Goal: Check status: Check status

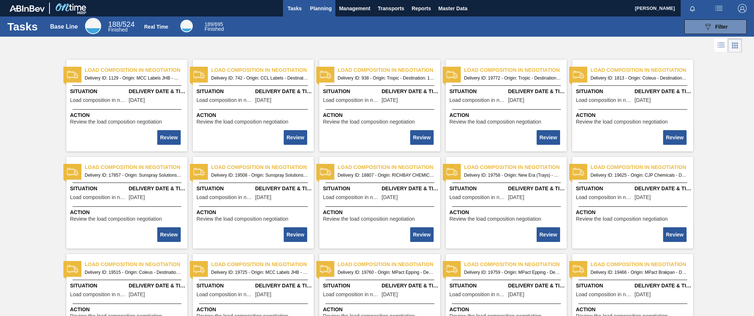
click at [323, 8] on span "Planning" at bounding box center [321, 8] width 22 height 9
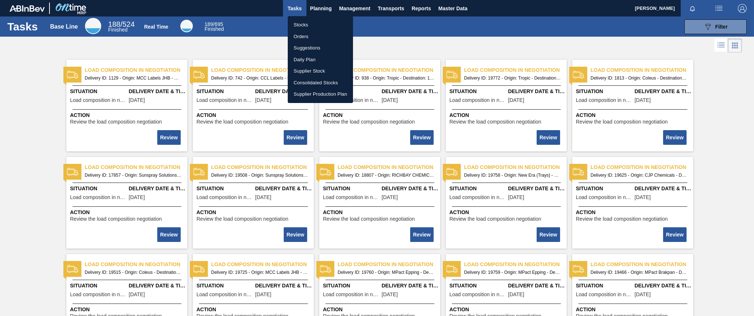
click at [302, 27] on li "Stocks" at bounding box center [320, 25] width 65 height 12
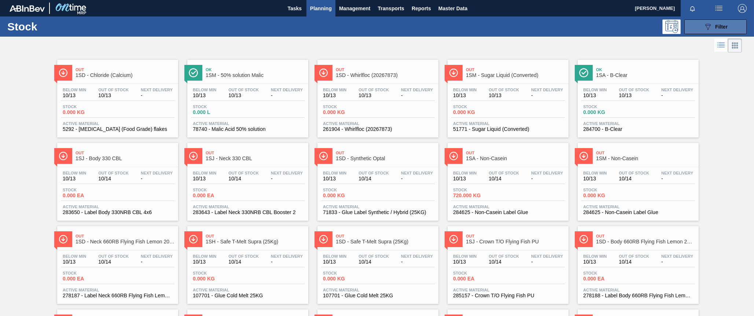
click at [720, 24] on span "Filter" at bounding box center [721, 27] width 12 height 6
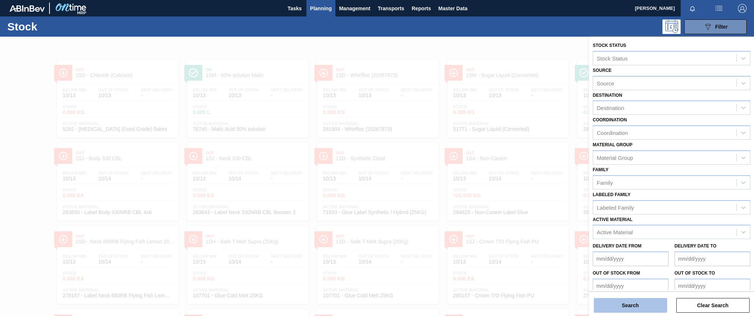
click at [637, 308] on button "Search" at bounding box center [630, 305] width 73 height 15
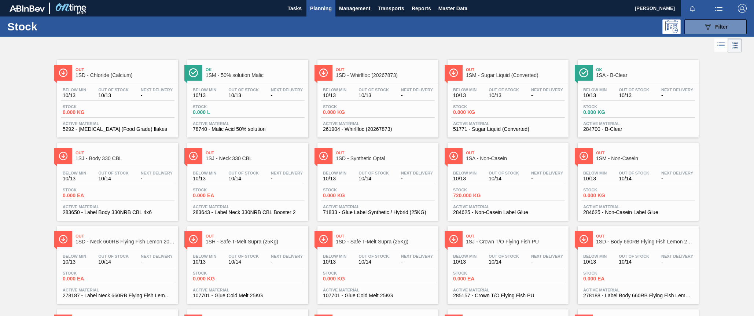
click at [719, 46] on icon at bounding box center [722, 45] width 6 height 0
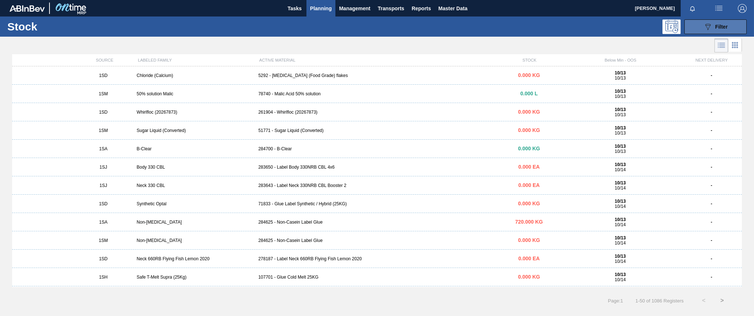
click at [727, 26] on span "Filter" at bounding box center [721, 27] width 12 height 6
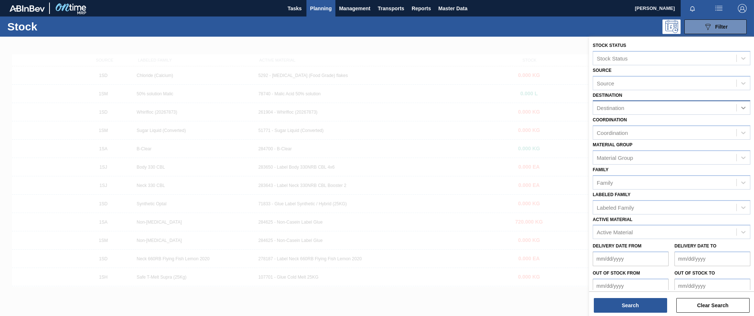
click at [743, 107] on icon at bounding box center [743, 107] width 7 height 7
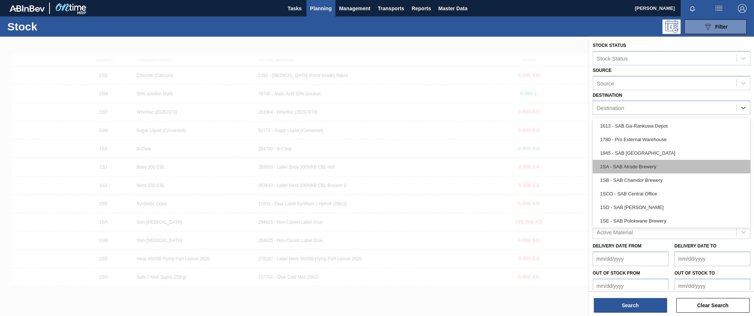
click at [635, 166] on div "1SA - SAB Alrode Brewery" at bounding box center [672, 167] width 158 height 14
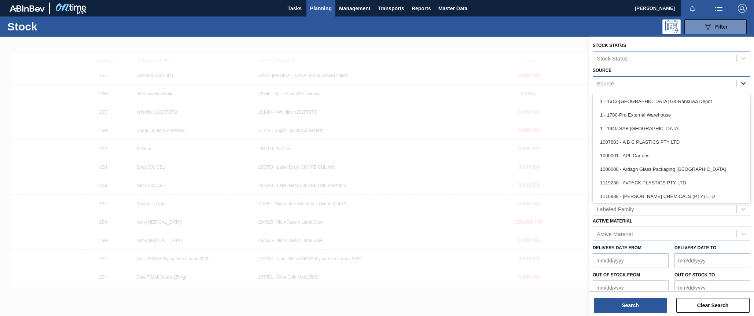
click at [742, 84] on icon at bounding box center [743, 83] width 4 height 3
click at [685, 82] on div "Source" at bounding box center [664, 83] width 143 height 11
type input "isa"
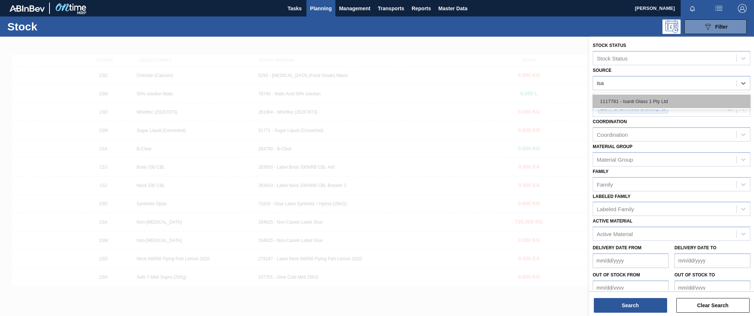
click at [652, 96] on div "1117781 - Isanti Glass 1 Pty Ltd" at bounding box center [672, 102] width 158 height 14
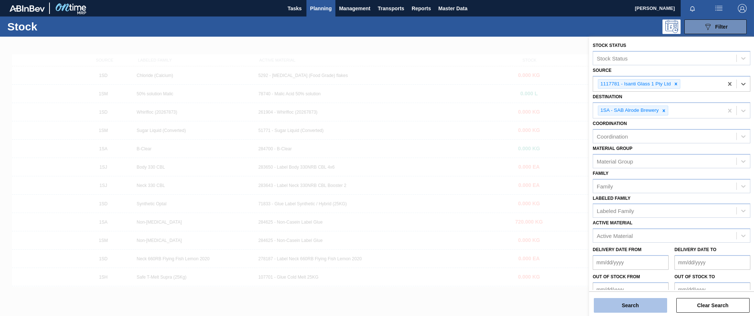
click at [630, 307] on button "Search" at bounding box center [630, 305] width 73 height 15
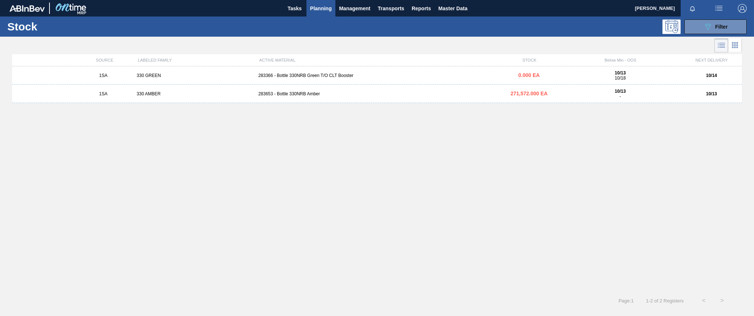
click at [311, 74] on div "283366 - Bottle 330NRB Green T/O CLT Booster" at bounding box center [376, 75] width 243 height 5
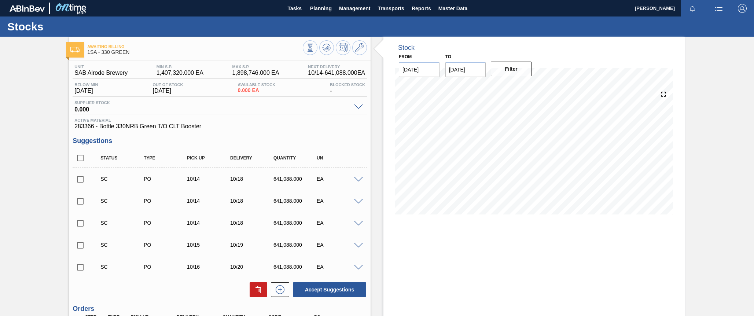
click at [356, 179] on span at bounding box center [358, 179] width 9 height 5
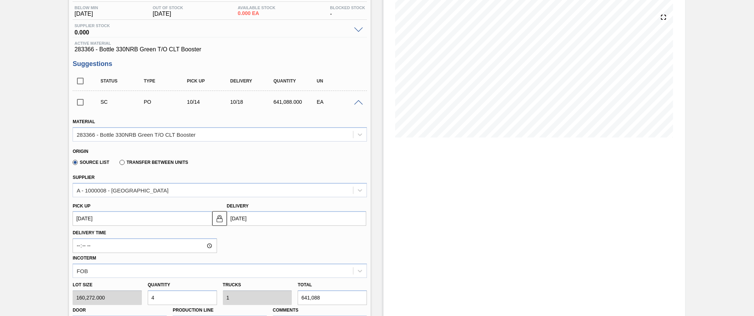
scroll to position [110, 0]
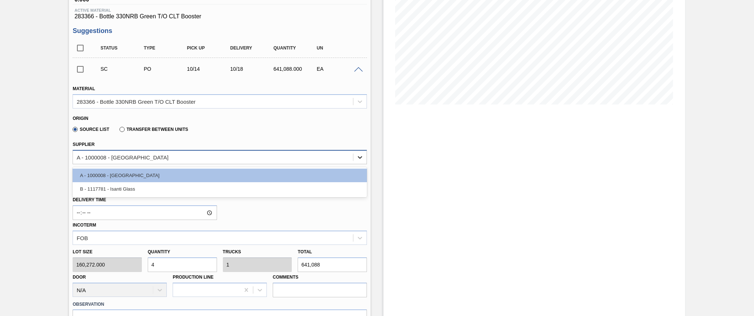
click at [361, 157] on icon at bounding box center [360, 157] width 4 height 3
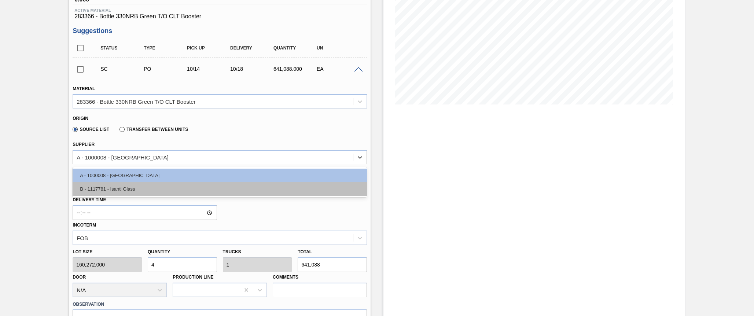
click at [114, 189] on div "B - 1117781 - Isanti Glass" at bounding box center [220, 189] width 294 height 14
type input "[DATE]"
type input "0.667"
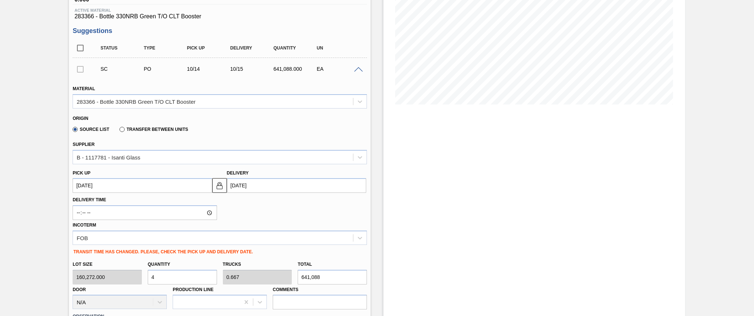
click at [264, 135] on div "Origin Source List Transfer between Units" at bounding box center [220, 123] width 300 height 27
click at [272, 254] on div "TRANSIT TIME HAS CHANGED. PLEASE, CHECK THE PICK UP AND DELIVERY DATE." at bounding box center [220, 251] width 300 height 12
click at [306, 214] on div "Delivery Time Incoterm FOB" at bounding box center [220, 219] width 300 height 52
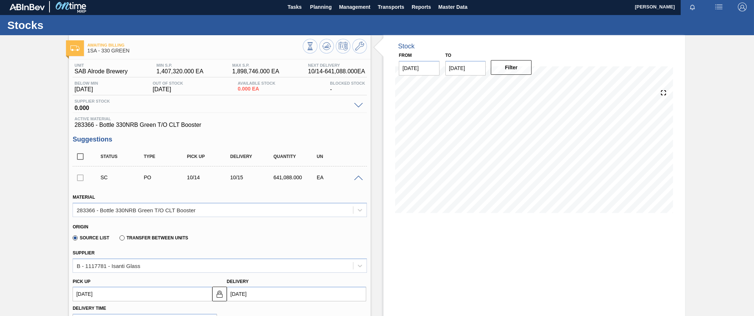
scroll to position [0, 0]
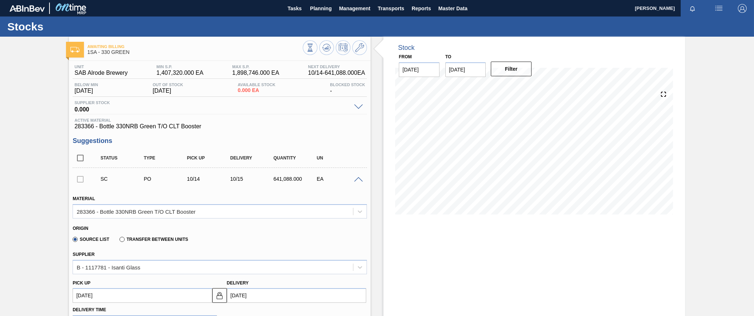
click at [360, 177] on span at bounding box center [358, 179] width 9 height 5
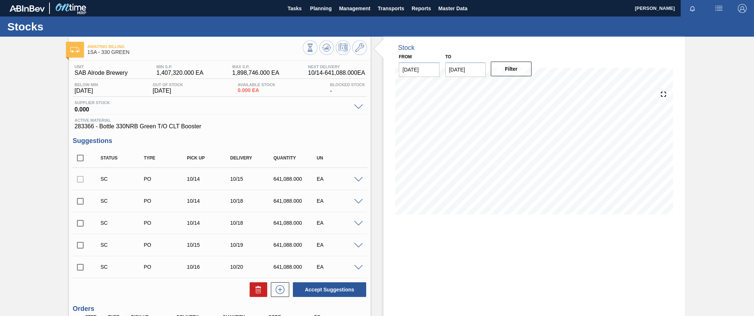
click at [358, 179] on span at bounding box center [358, 179] width 9 height 5
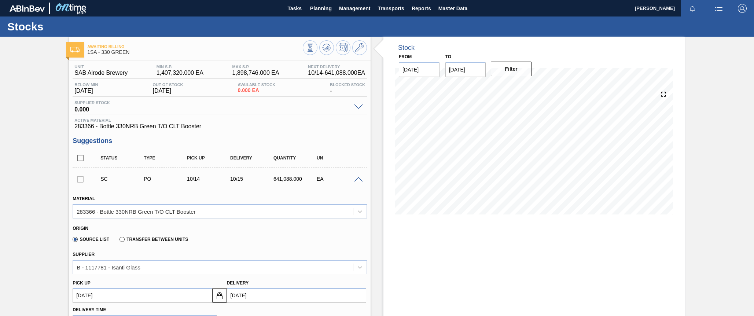
click at [360, 181] on span at bounding box center [358, 179] width 9 height 5
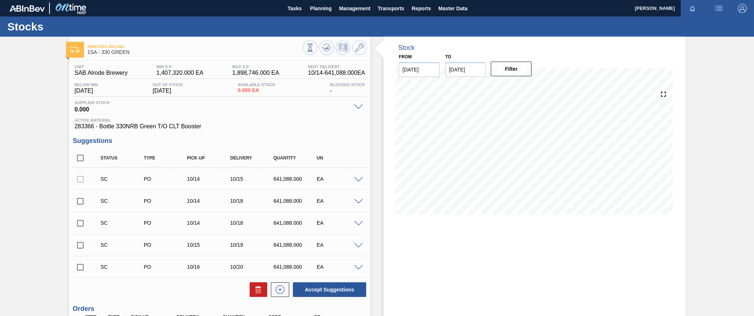
click at [79, 179] on div at bounding box center [80, 179] width 15 height 15
click at [80, 181] on div at bounding box center [80, 179] width 15 height 15
click at [357, 202] on span at bounding box center [358, 201] width 9 height 5
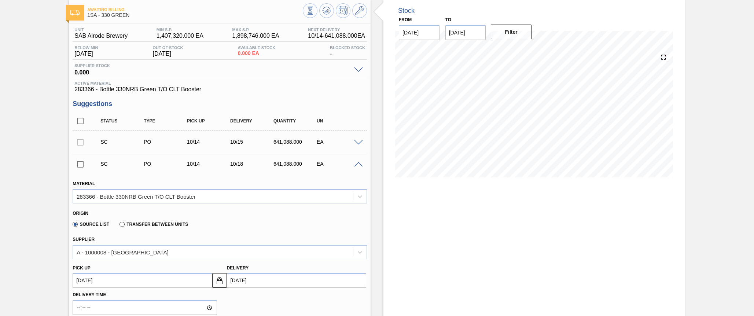
scroll to position [37, 0]
click at [253, 234] on div "Supplier A - 1000008 - Ardagh" at bounding box center [220, 246] width 300 height 27
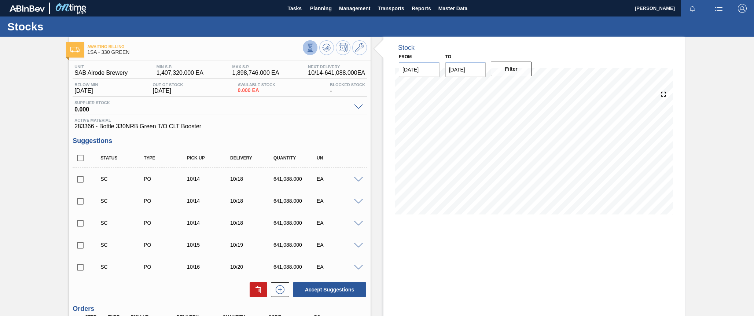
drag, startPoint x: 0, startPoint y: 0, endPoint x: 313, endPoint y: 48, distance: 316.4
click at [357, 180] on span at bounding box center [358, 179] width 9 height 5
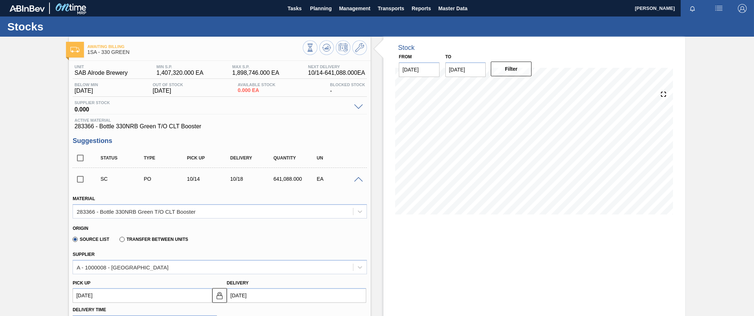
click at [359, 179] on span at bounding box center [358, 179] width 9 height 5
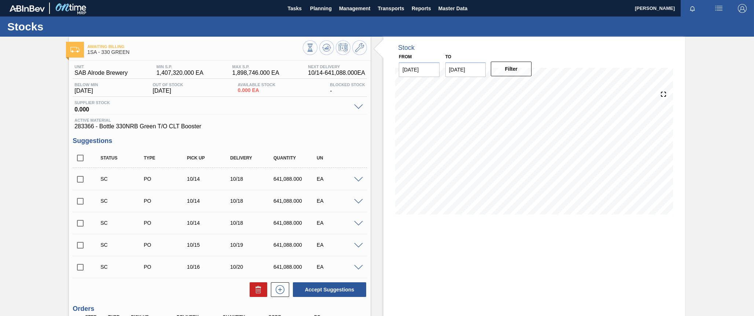
click at [359, 180] on span at bounding box center [358, 179] width 9 height 5
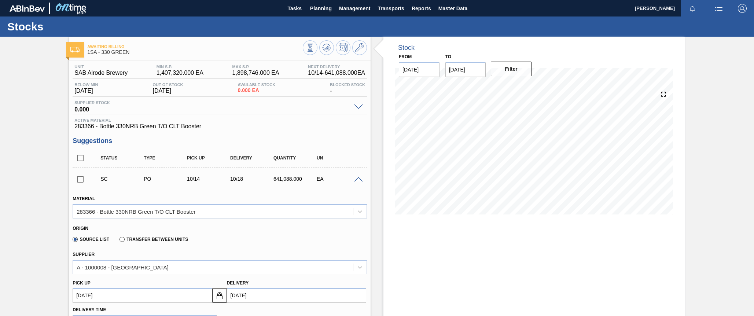
click at [359, 180] on span at bounding box center [358, 179] width 9 height 5
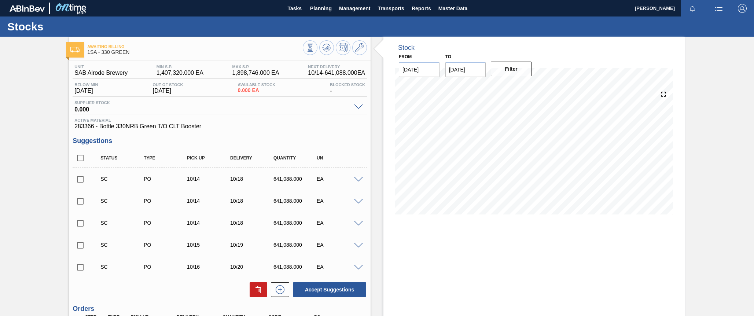
click at [178, 3] on div "Tasks Planning Management Transports Reports Master Data" at bounding box center [377, 8] width 754 height 16
click at [359, 181] on span at bounding box center [358, 179] width 9 height 5
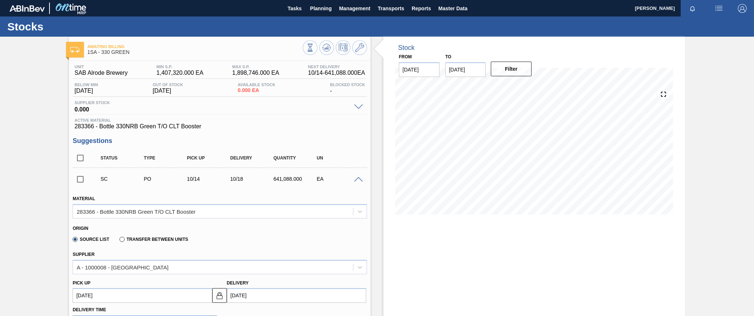
click at [360, 106] on span at bounding box center [358, 106] width 9 height 5
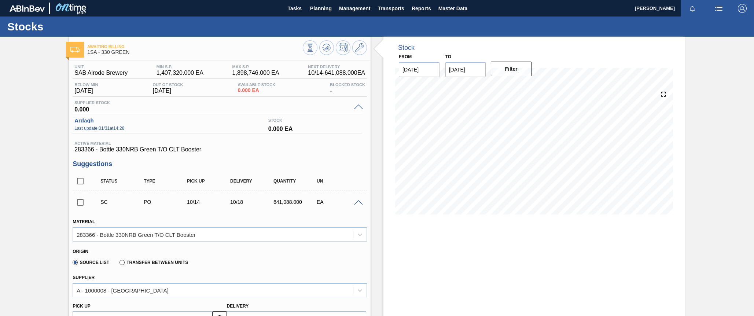
click at [358, 106] on span at bounding box center [358, 106] width 9 height 5
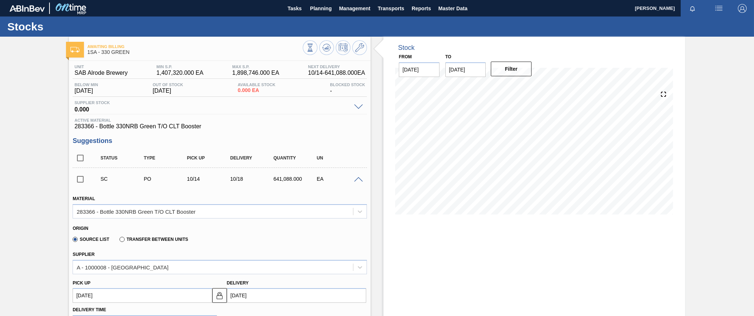
click at [359, 108] on span at bounding box center [358, 106] width 9 height 5
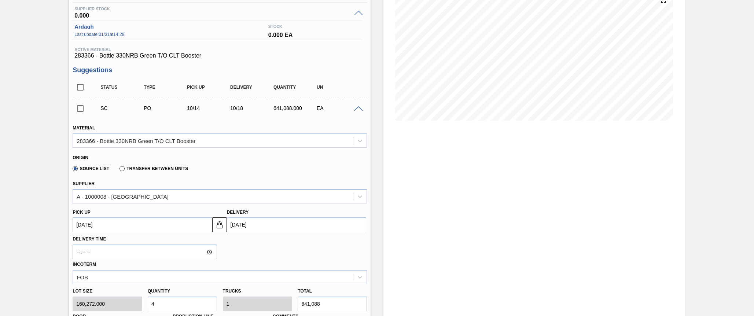
scroll to position [73, 0]
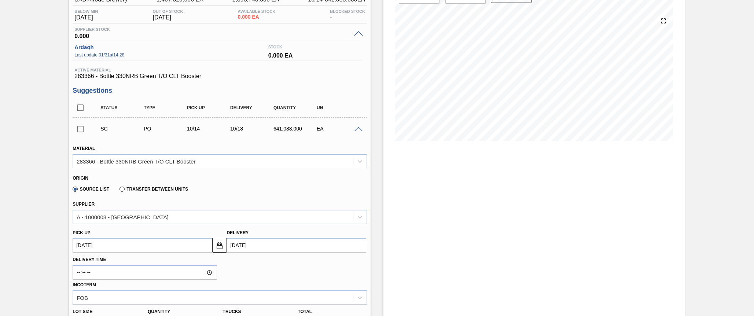
click at [357, 128] on span at bounding box center [358, 129] width 9 height 5
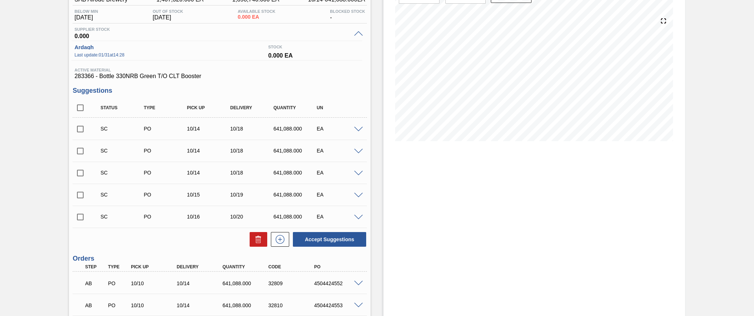
click at [358, 32] on span at bounding box center [358, 33] width 9 height 5
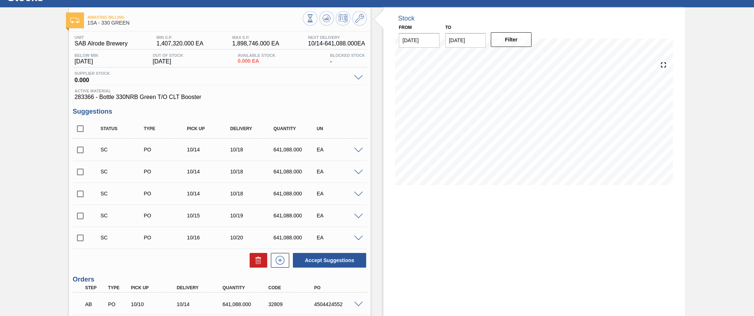
scroll to position [0, 0]
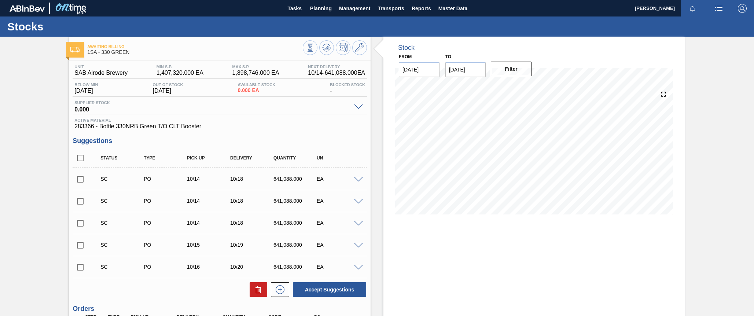
click at [515, 242] on div "Stock From [DATE] to [DATE] Filter 10/20 Stock Projection 2,037,453 SAP Plannin…" at bounding box center [534, 253] width 302 height 433
click at [356, 179] on span at bounding box center [358, 179] width 9 height 5
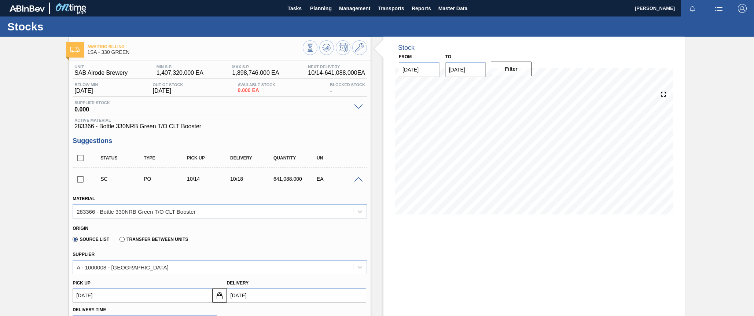
click at [356, 179] on span at bounding box center [358, 179] width 9 height 5
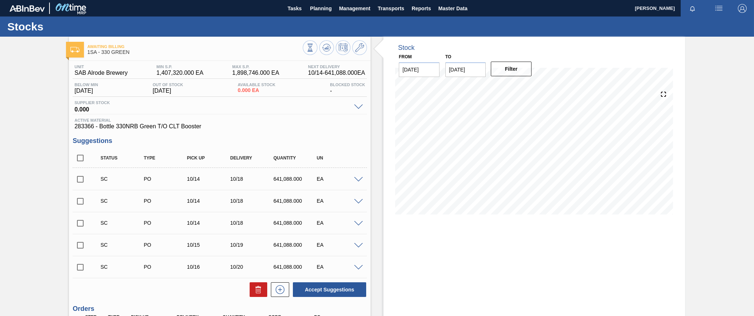
click at [356, 177] on span at bounding box center [358, 179] width 9 height 5
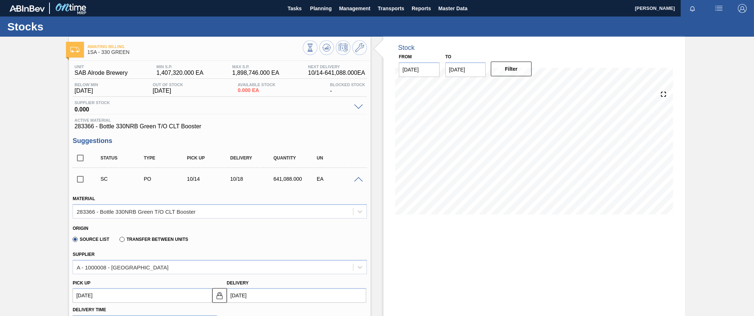
click at [356, 177] on span at bounding box center [358, 179] width 9 height 5
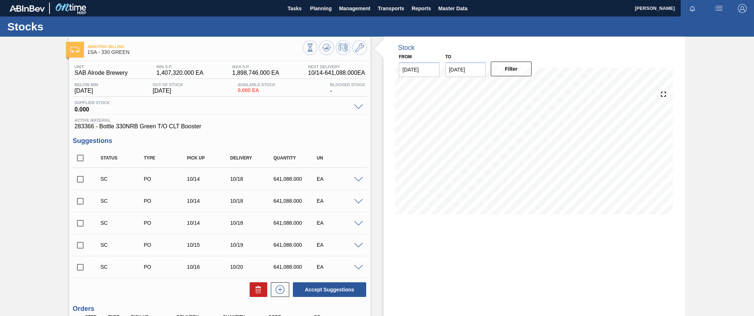
click at [360, 203] on span at bounding box center [358, 201] width 9 height 5
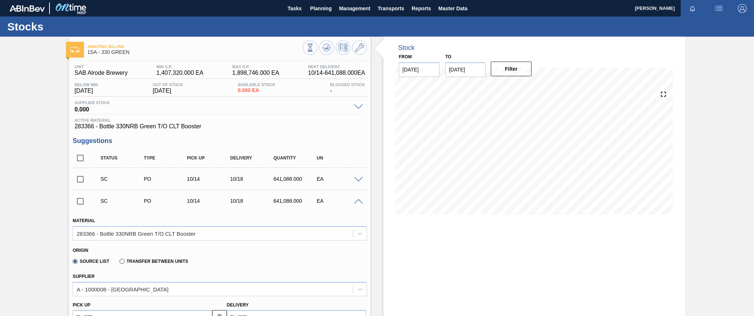
click at [359, 201] on span at bounding box center [358, 201] width 9 height 5
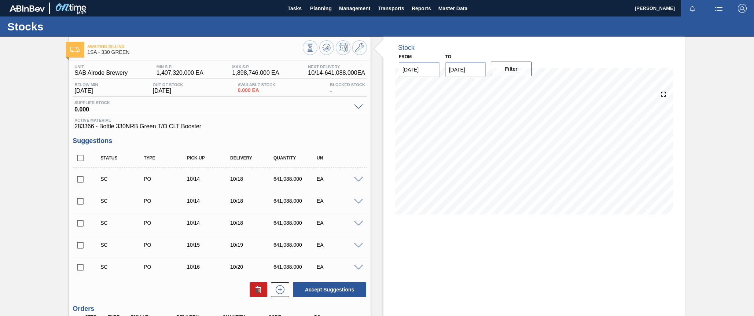
click at [357, 224] on span at bounding box center [358, 223] width 9 height 5
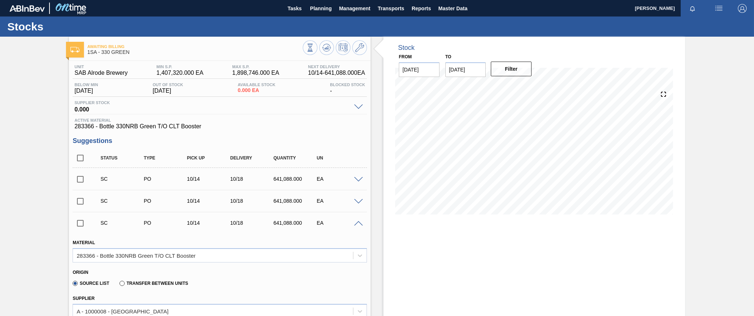
click at [357, 223] on span at bounding box center [358, 223] width 9 height 5
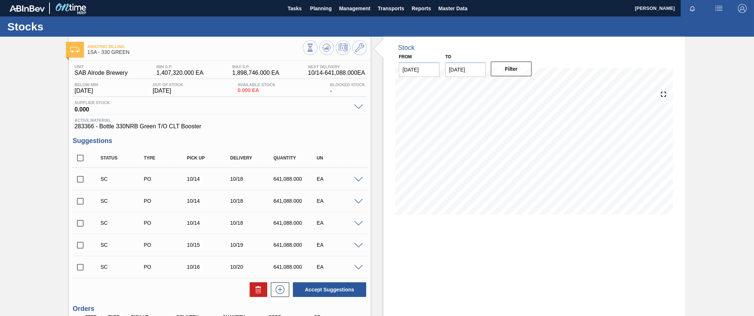
click at [357, 247] on span at bounding box center [358, 245] width 9 height 5
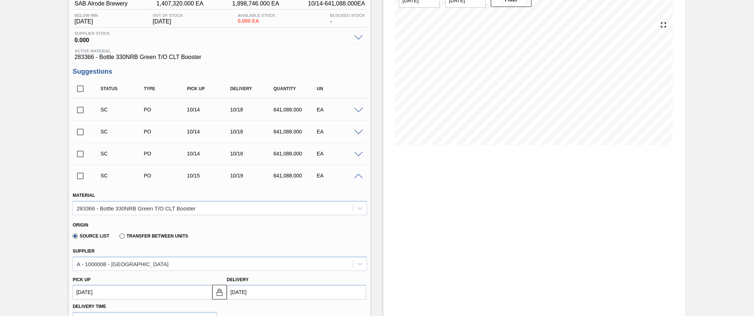
scroll to position [110, 0]
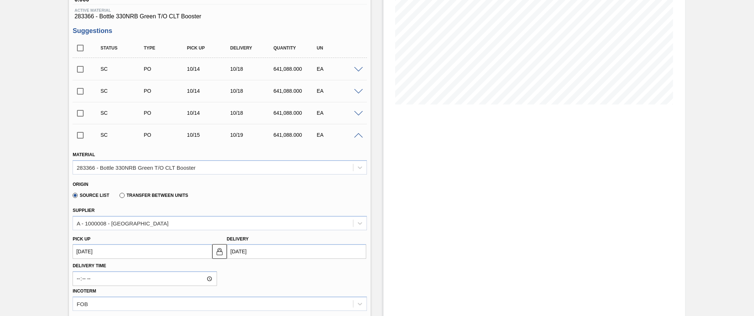
click at [357, 136] on span at bounding box center [358, 135] width 9 height 5
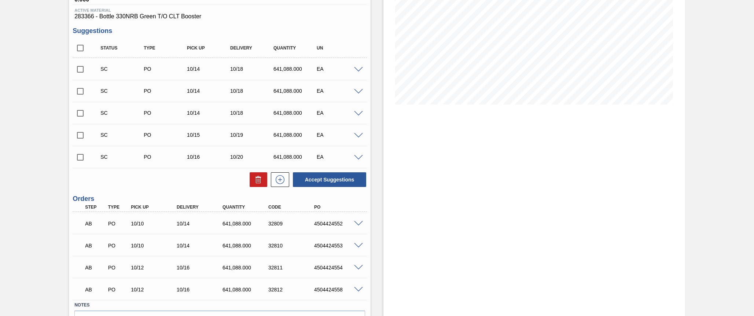
click at [358, 158] on span at bounding box center [358, 157] width 9 height 5
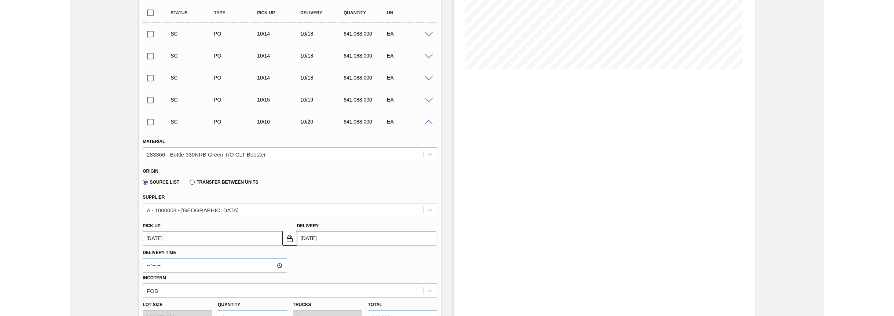
scroll to position [147, 0]
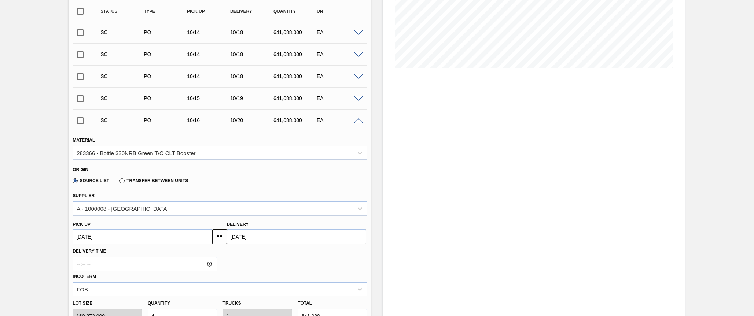
click at [360, 117] on div "SC PO 10/16 10/20 641,088.000 EA" at bounding box center [220, 120] width 294 height 18
click at [360, 120] on span at bounding box center [358, 120] width 9 height 5
